Goal: Information Seeking & Learning: Learn about a topic

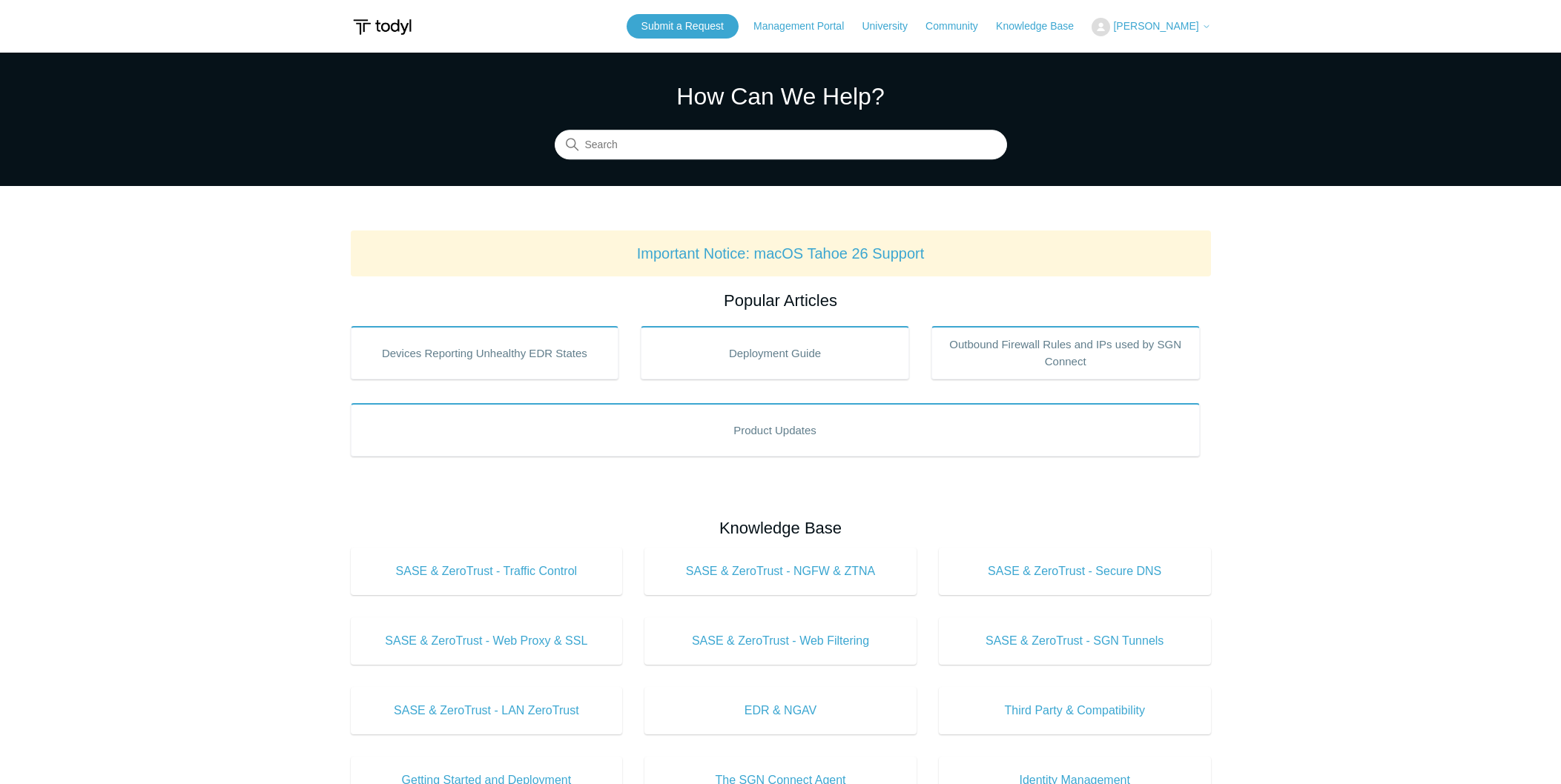
click at [681, 146] on input "Search" at bounding box center [780, 145] width 452 height 29
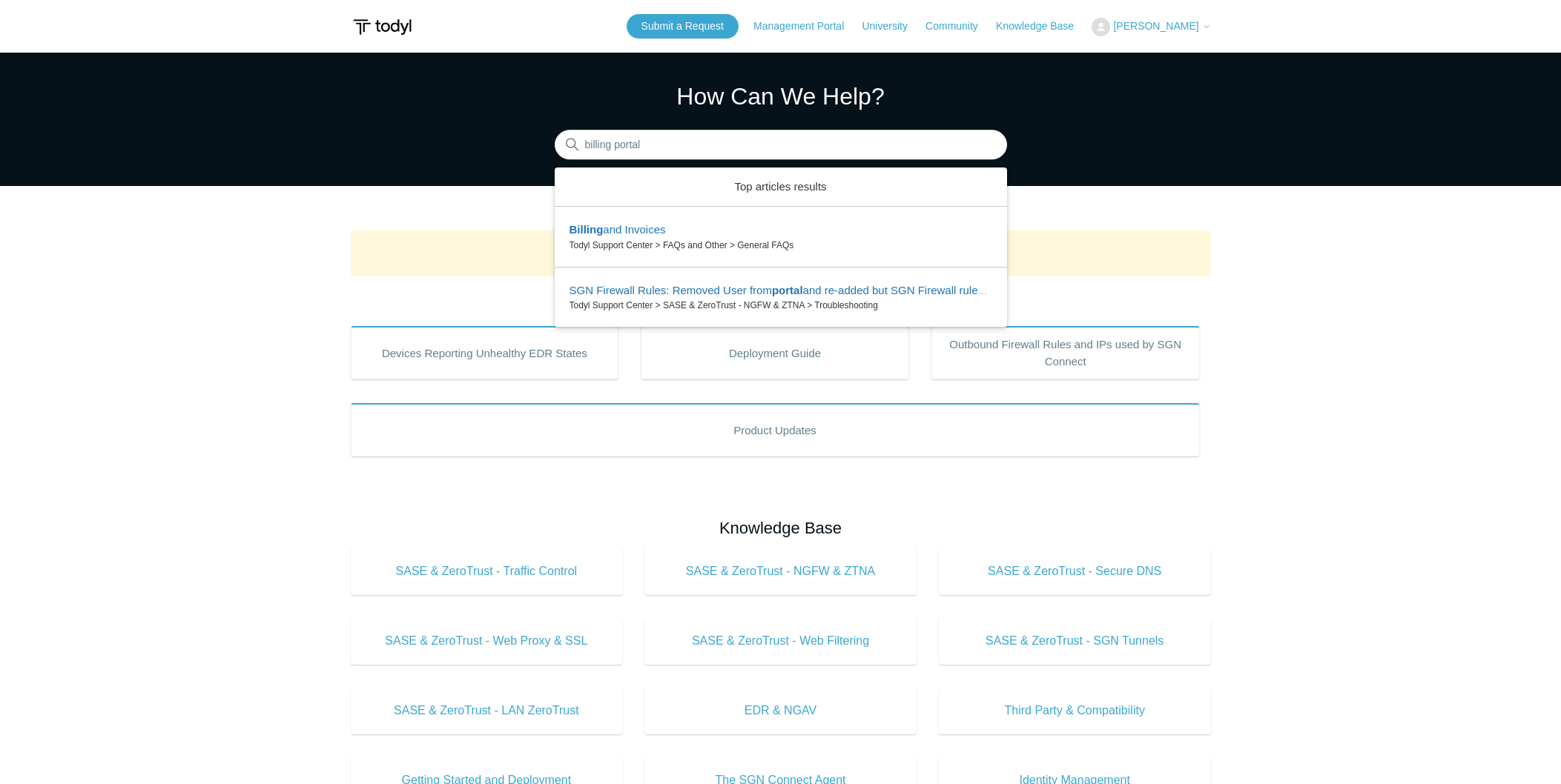
type input "billing portal"
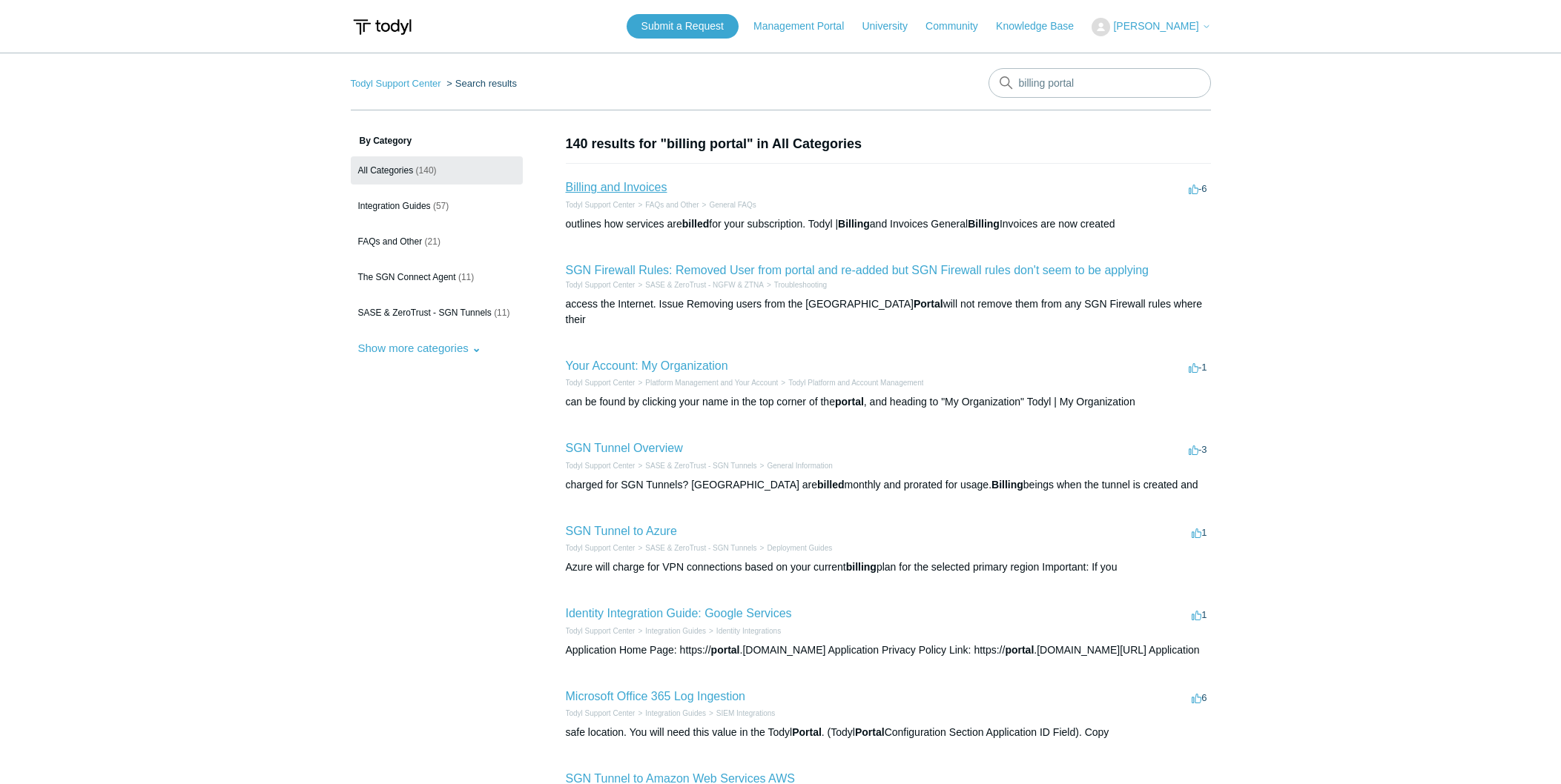
click at [617, 191] on link "Billing and Invoices" at bounding box center [616, 187] width 102 height 13
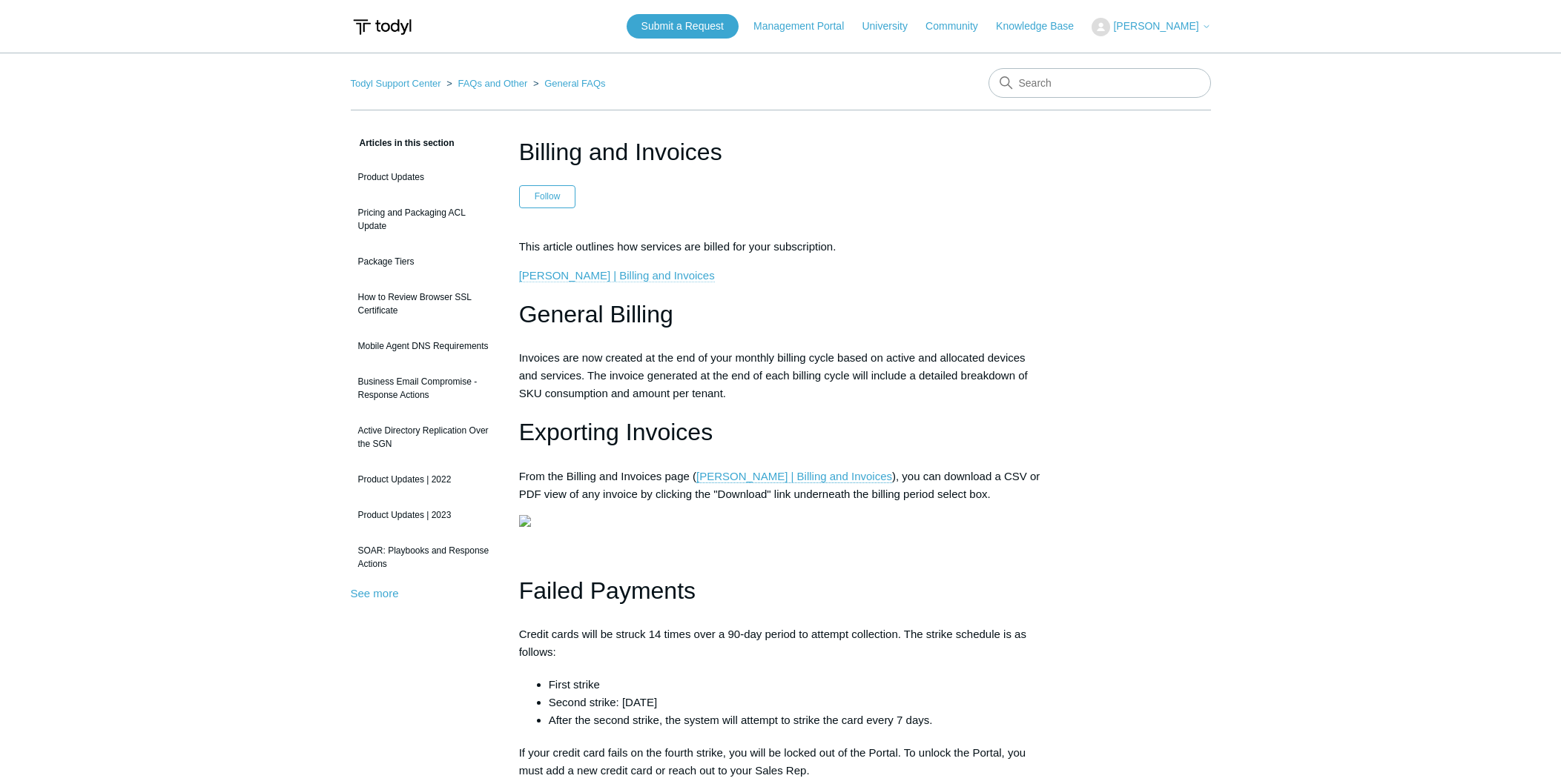
click at [614, 275] on link "[PERSON_NAME] | Billing and Invoices" at bounding box center [616, 275] width 195 height 13
